Goal: Information Seeking & Learning: Compare options

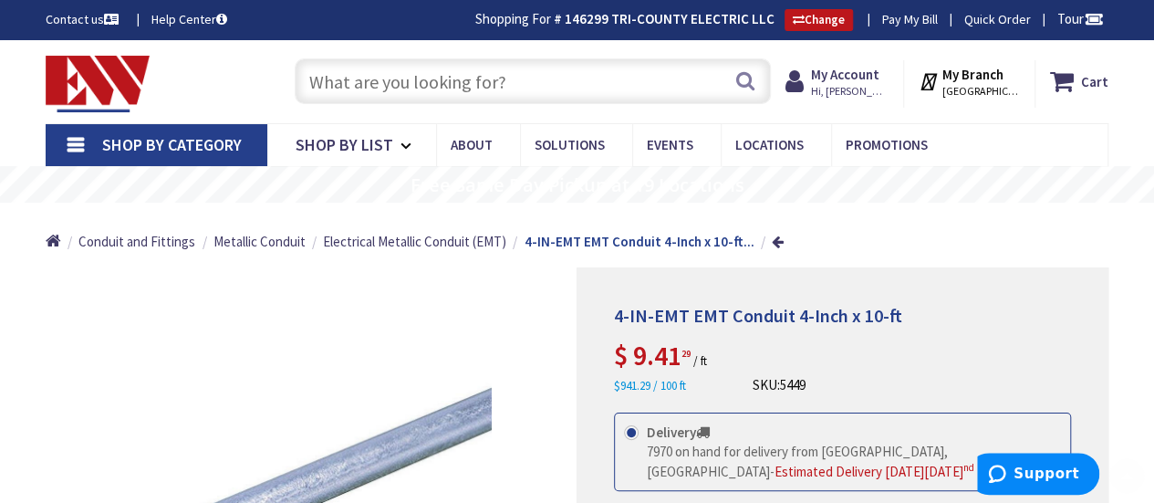
type input "[GEOGRAPHIC_DATA], [GEOGRAPHIC_DATA]"
click at [371, 87] on input "text" at bounding box center [533, 81] width 476 height 46
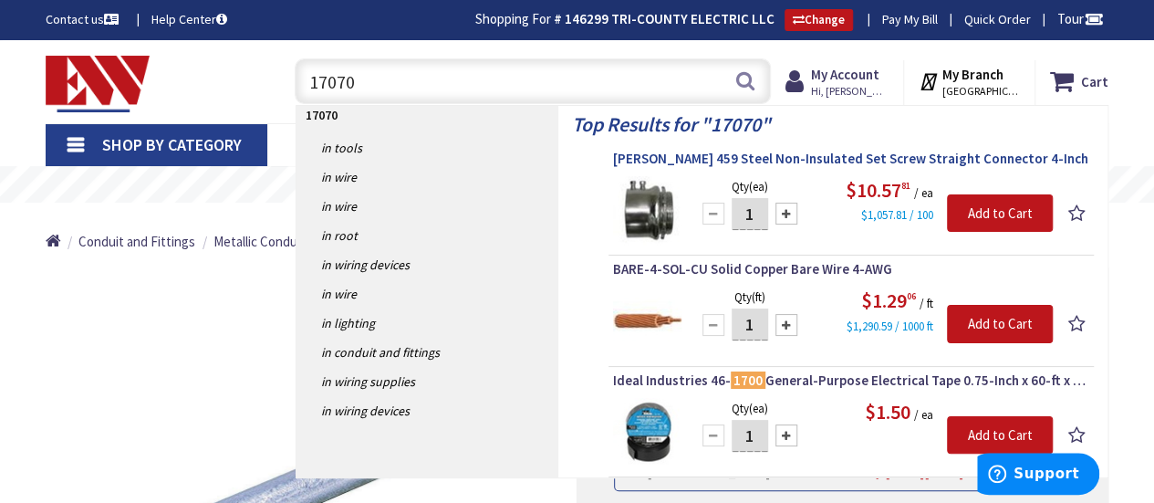
type input "17070"
click at [766, 157] on span "[PERSON_NAME] 459 Steel Non-Insulated Set Screw Straight Connector 4-Inch" at bounding box center [851, 159] width 476 height 18
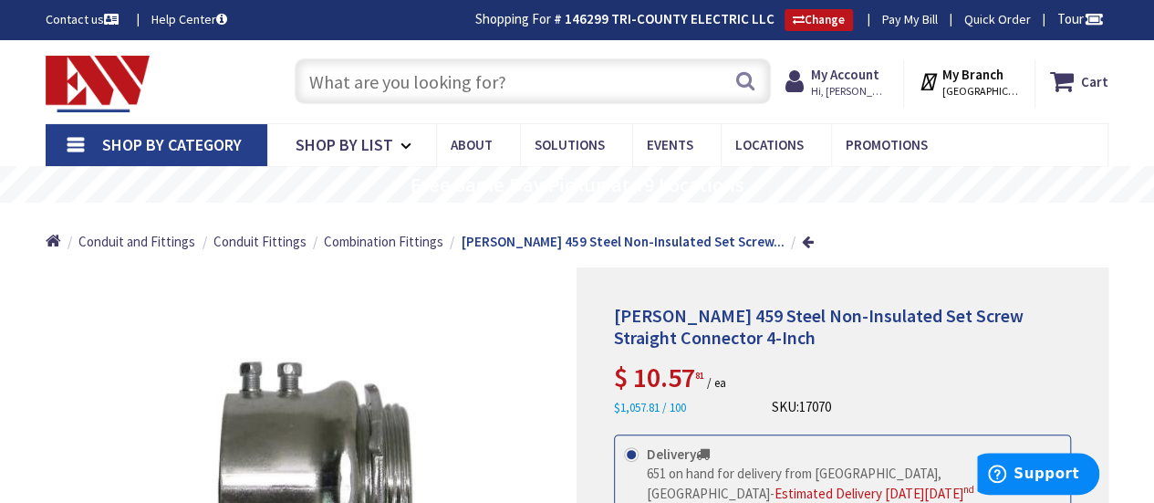
click at [361, 70] on input "text" at bounding box center [533, 81] width 476 height 46
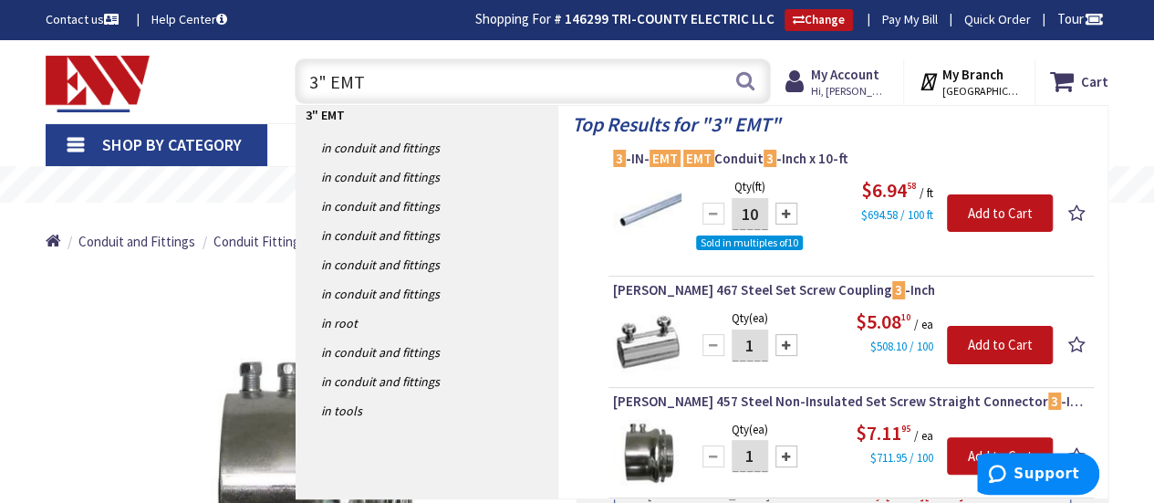
click at [372, 89] on input "3" EMT" at bounding box center [533, 81] width 476 height 46
type input "3"
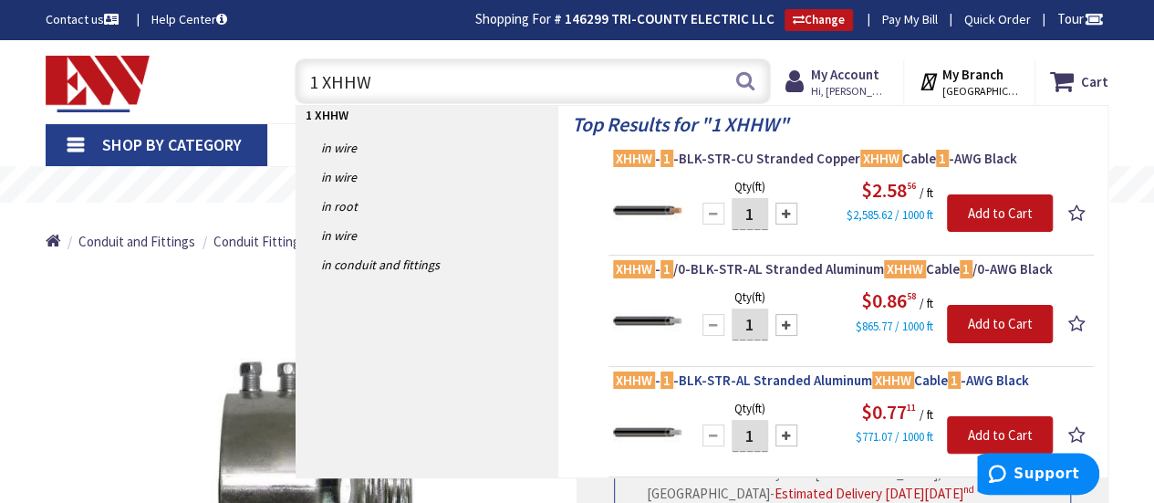
type input "1 XHHW"
click at [805, 376] on span "XHHW - 1 -BLK-STR-AL Stranded Aluminum XHHW Cable 1 -AWG Black" at bounding box center [851, 380] width 476 height 18
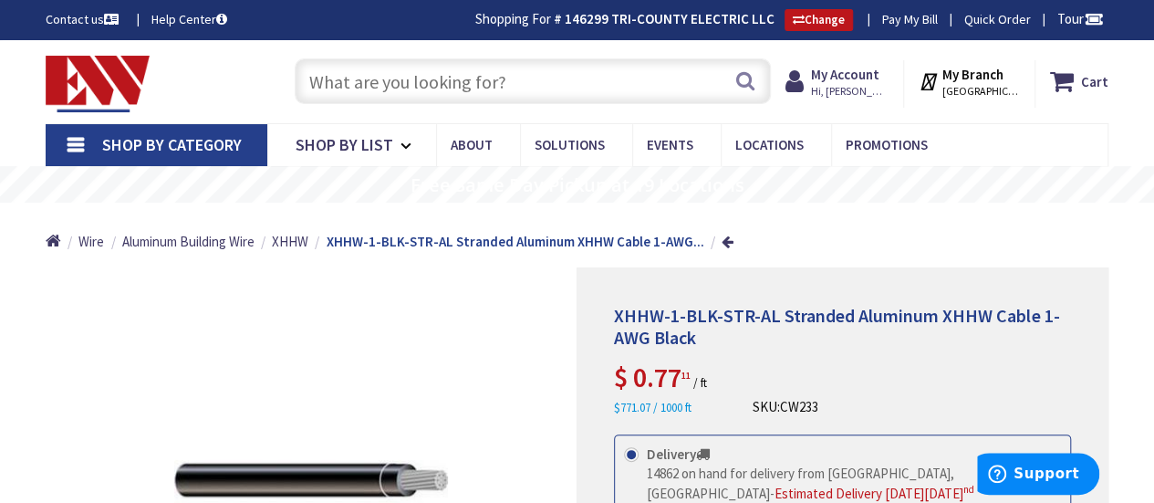
click at [352, 93] on input "text" at bounding box center [533, 81] width 476 height 46
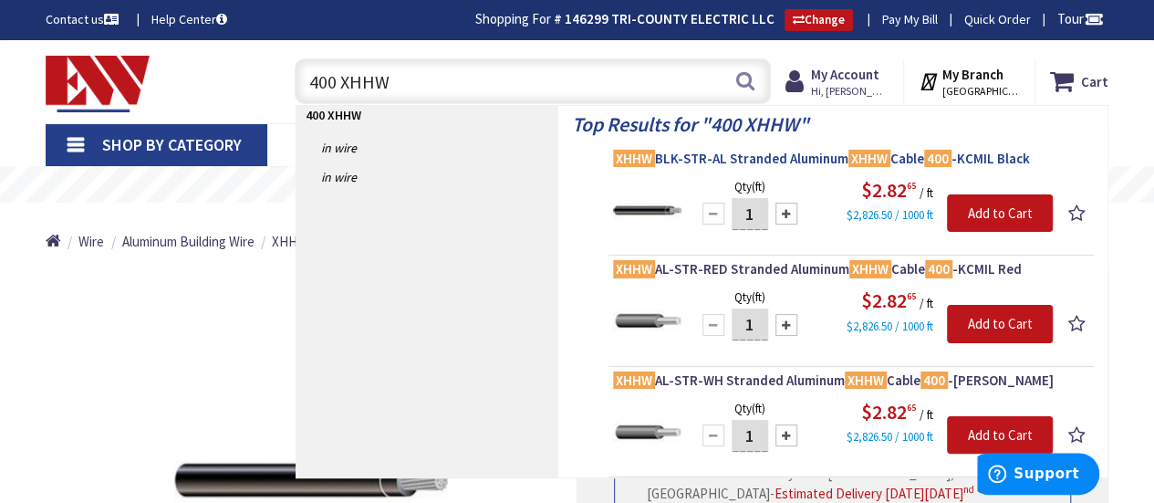
type input "400 XHHW"
click at [815, 161] on span "XHHW BLK-STR-AL Stranded Aluminum XHHW Cable 400 -KCMIL Black" at bounding box center [851, 159] width 476 height 18
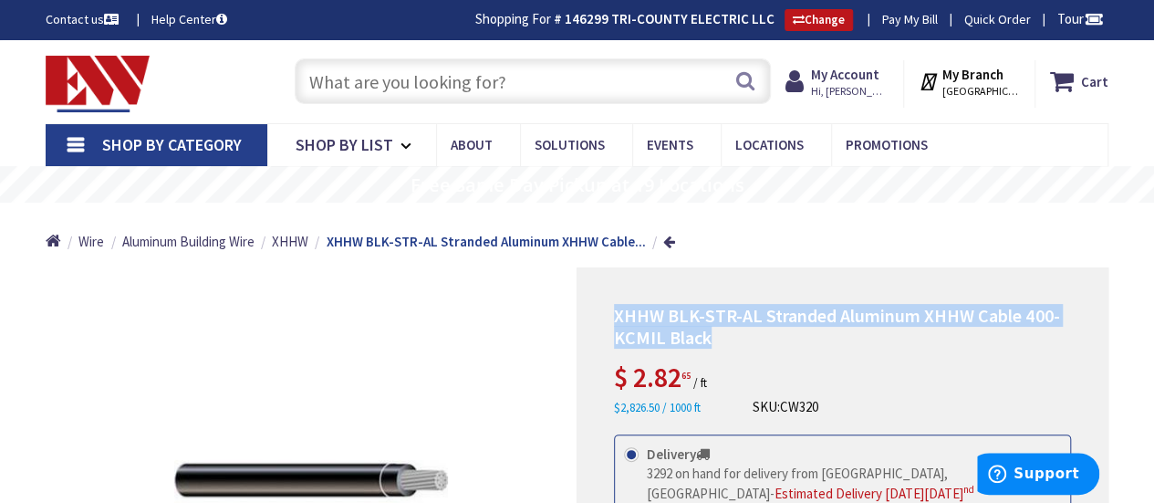
drag, startPoint x: 726, startPoint y: 336, endPoint x: 606, endPoint y: 317, distance: 122.0
copy span "XHHW BLK-STR-AL Stranded Aluminum XHHW Cable 400-KCMIL Black"
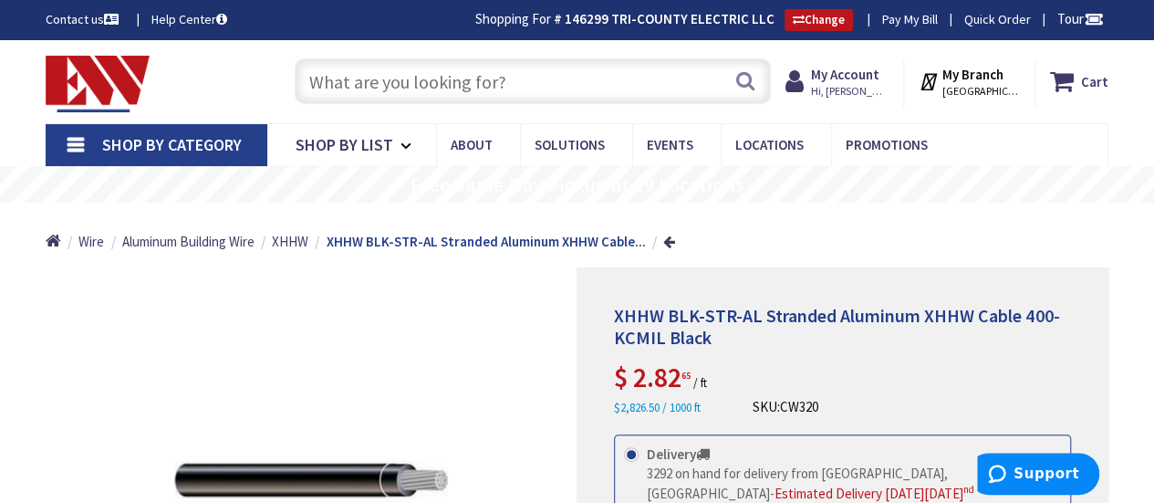
click at [341, 74] on input "text" at bounding box center [533, 81] width 476 height 46
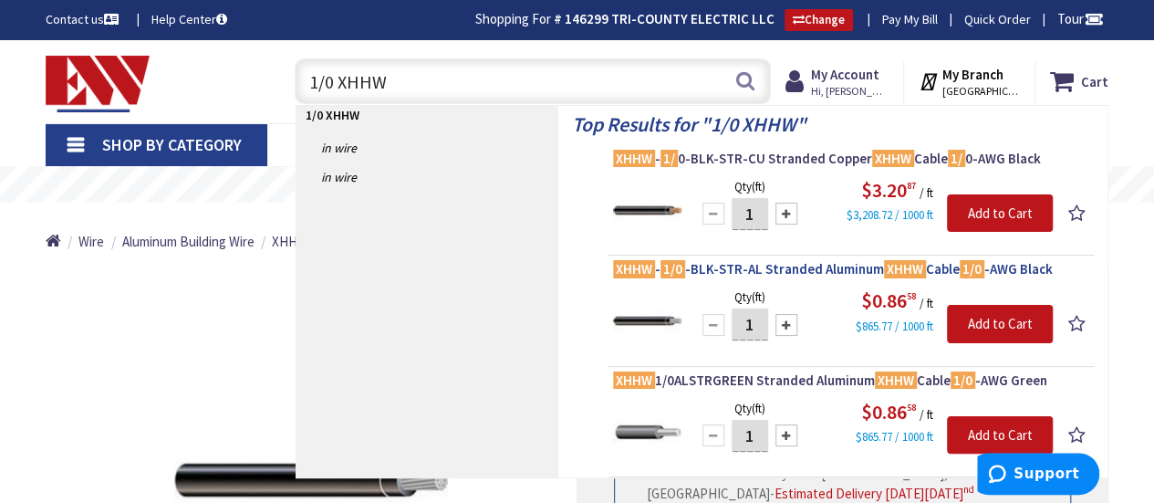
type input "1/0 XHHW"
click at [809, 273] on span "XHHW - 1/0 -BLK-STR-AL Stranded Aluminum XHHW Cable 1/0 -AWG Black" at bounding box center [851, 269] width 476 height 18
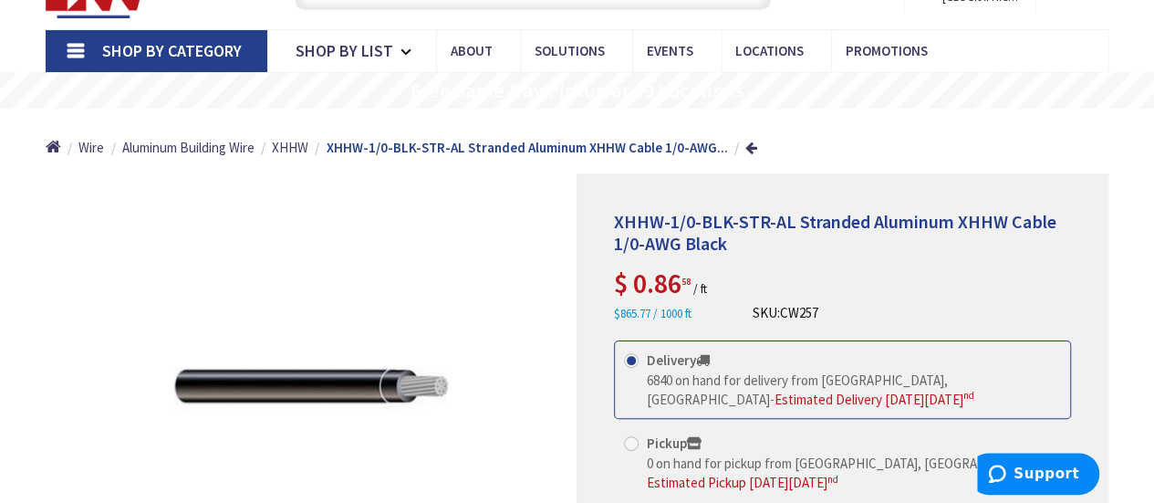
scroll to position [93, 0]
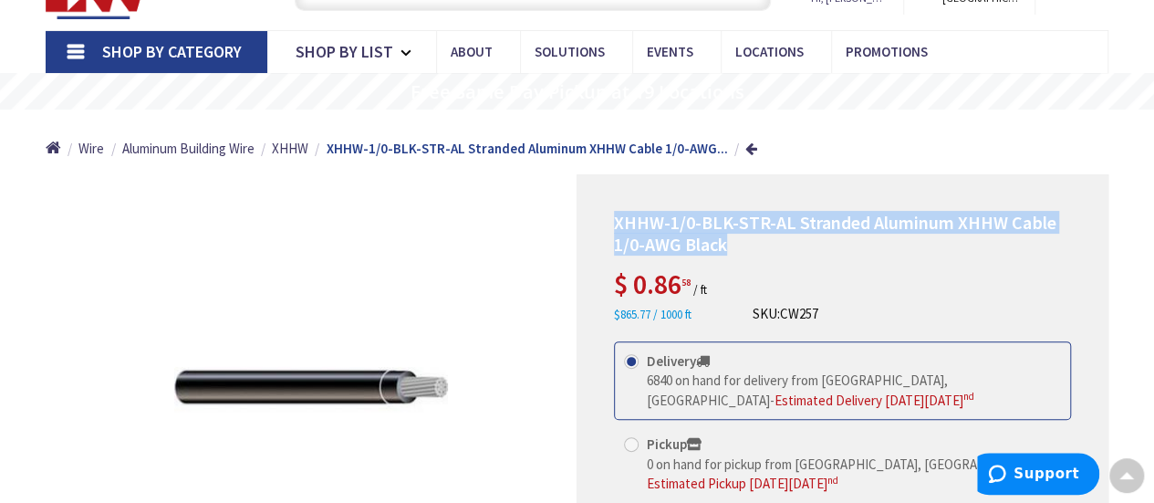
drag, startPoint x: 733, startPoint y: 246, endPoint x: 610, endPoint y: 214, distance: 126.4
click at [610, 214] on div "XHHW-1/0-BLK-STR-AL Stranded Aluminum XHHW Cable 1/0-AWG Black $ 0.86 58 / ft $…" at bounding box center [843, 491] width 532 height 634
copy span "XHHW-1/0-BLK-STR-AL Stranded Aluminum XHHW Cable 1/0-AWG Black"
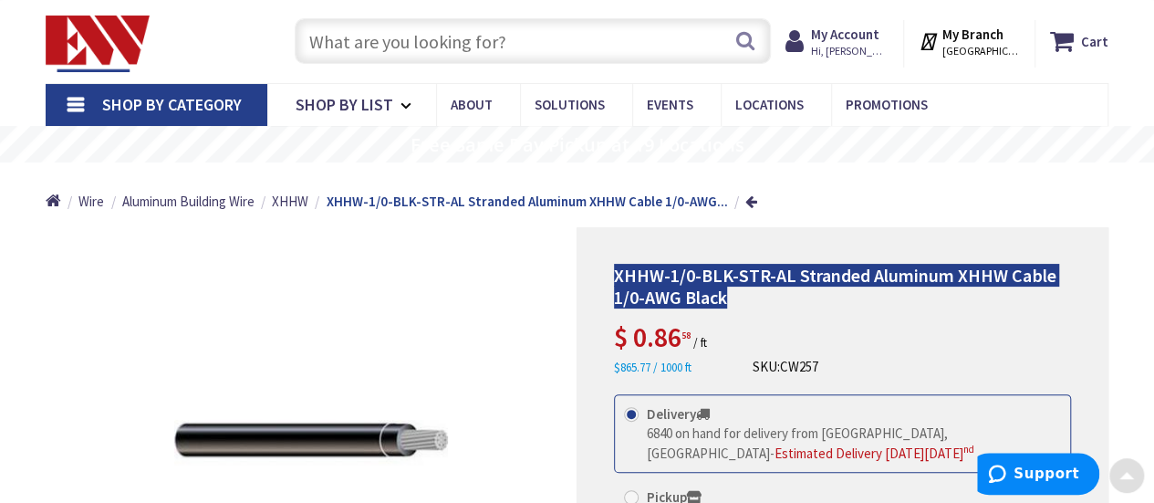
scroll to position [0, 0]
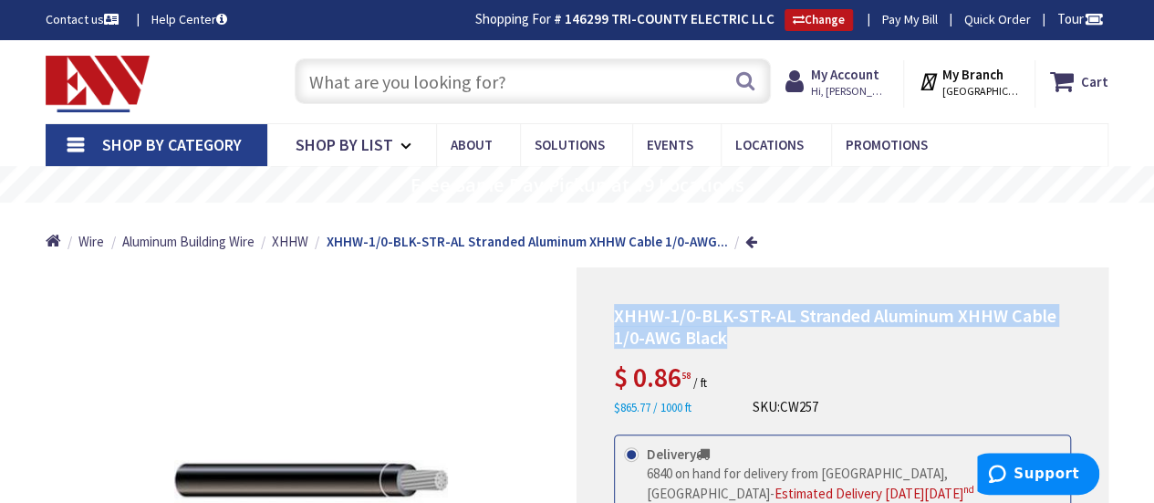
click at [360, 85] on input "text" at bounding box center [533, 81] width 476 height 46
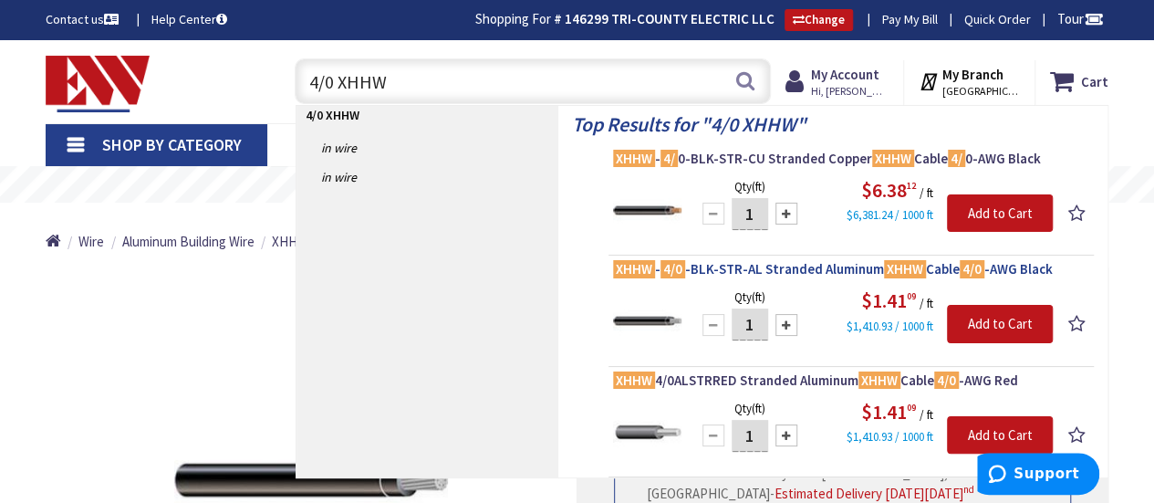
type input "4/0 XHHW"
click at [807, 269] on span "XHHW - 4/0 -BLK-STR-AL Stranded Aluminum XHHW Cable 4/0 -AWG Black" at bounding box center [851, 269] width 476 height 18
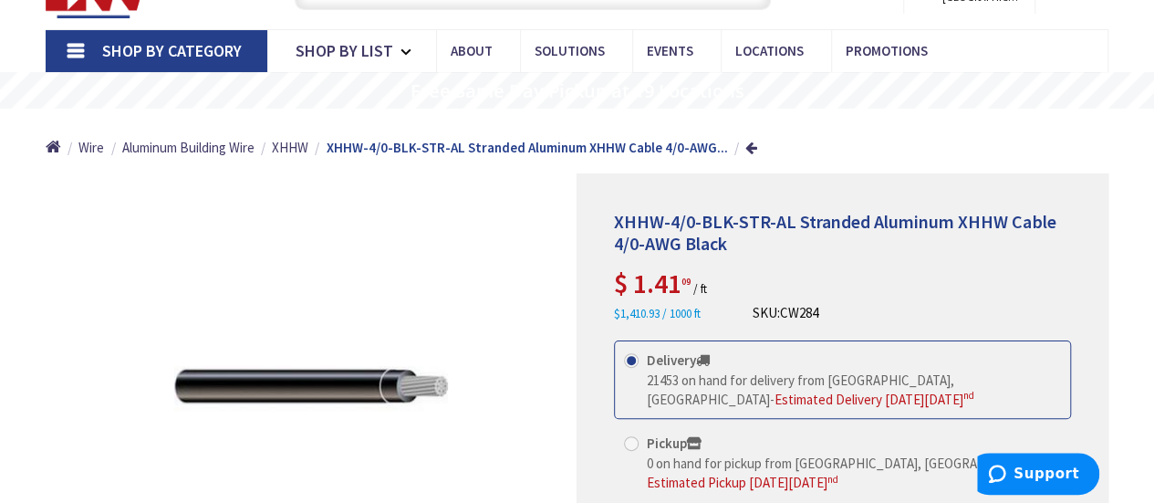
scroll to position [93, 0]
